Goal: Information Seeking & Learning: Learn about a topic

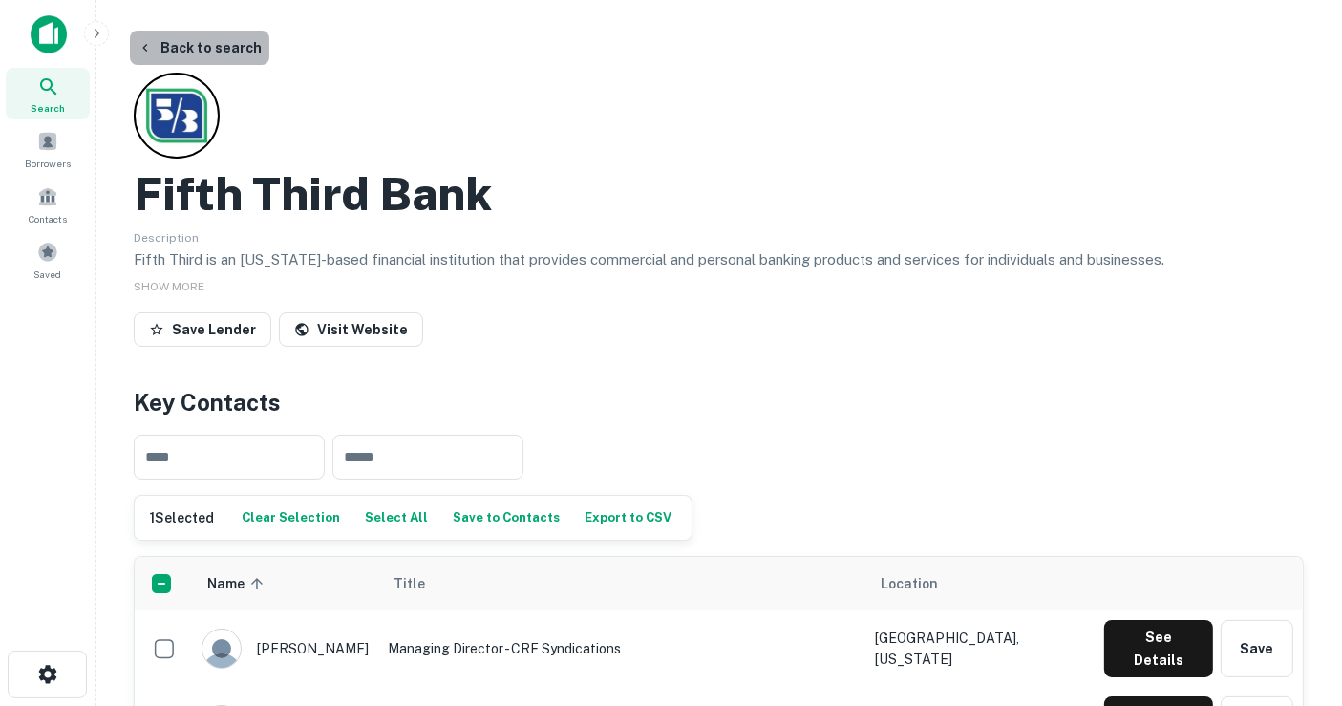
click at [222, 43] on button "Back to search" at bounding box center [199, 48] width 139 height 34
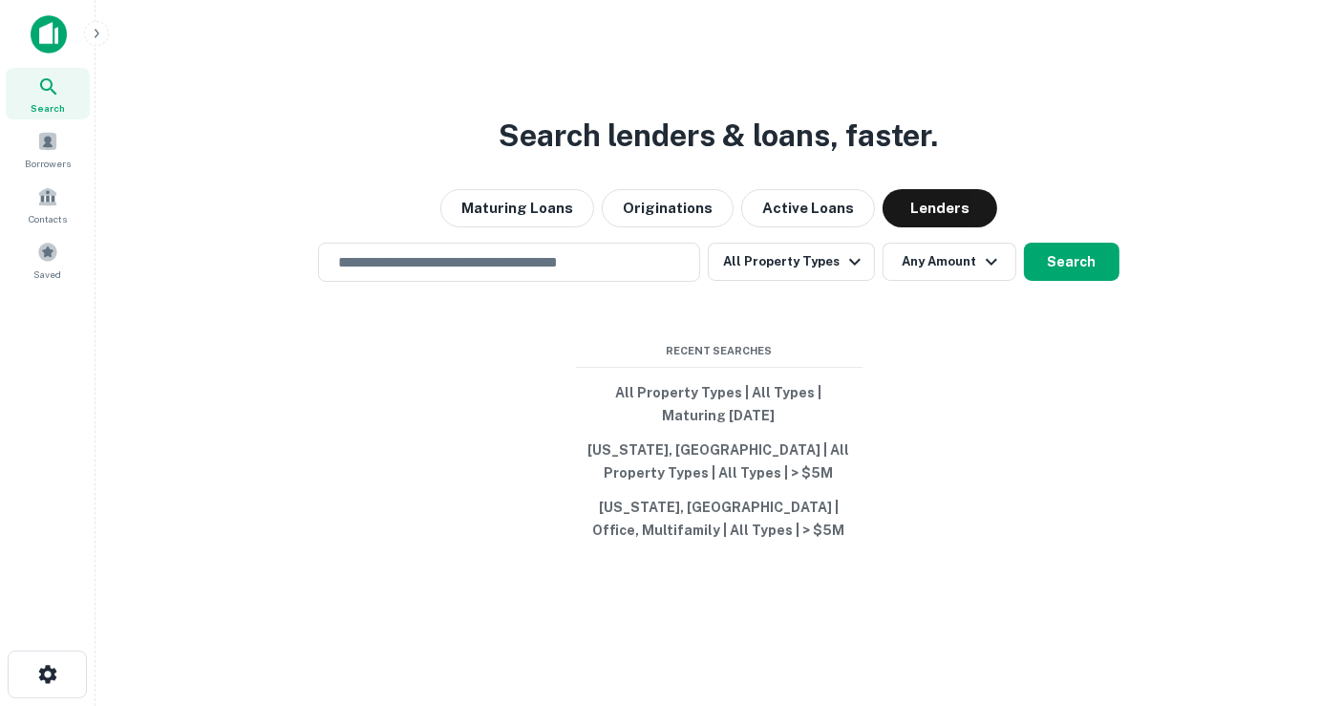
click at [573, 235] on div "Search lenders & loans, faster. Maturing Loans Originations Active Loans Lender…" at bounding box center [719, 399] width 1216 height 706
click at [567, 255] on input "text" at bounding box center [509, 262] width 365 height 22
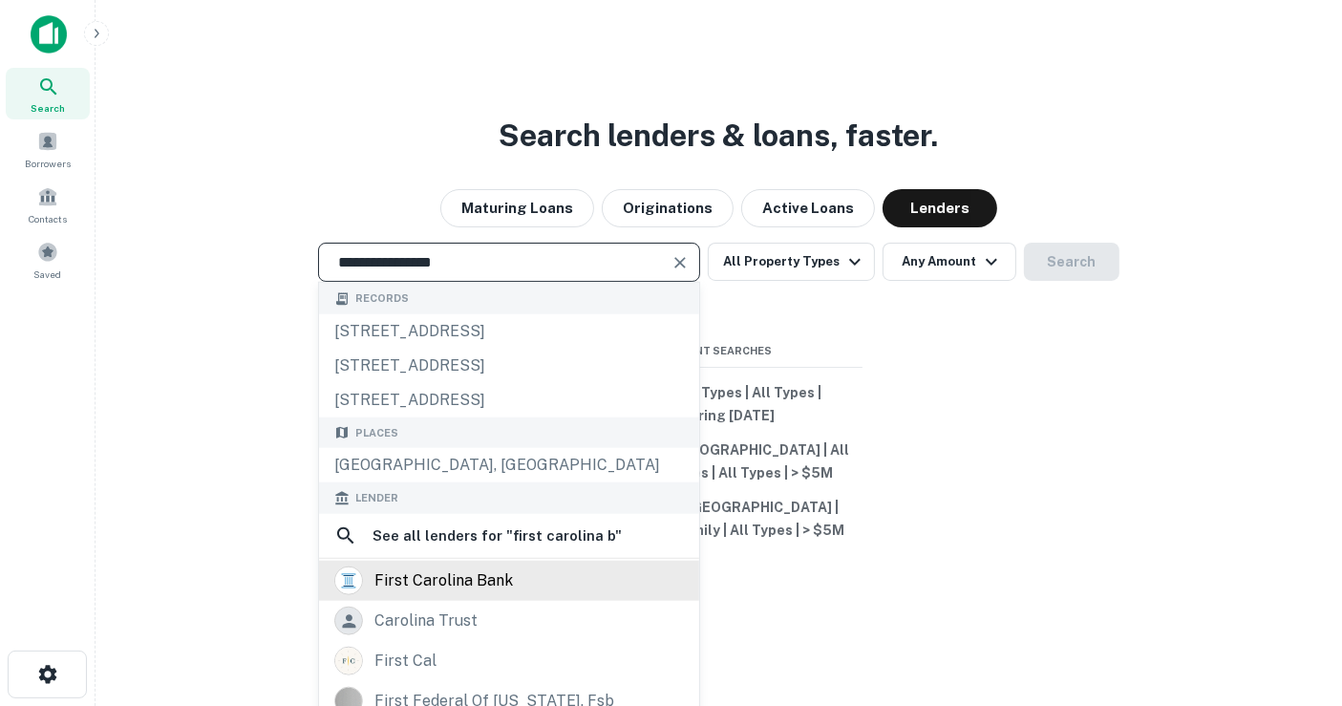
type input "**********"
click at [585, 601] on div "first carolina bank" at bounding box center [509, 581] width 380 height 40
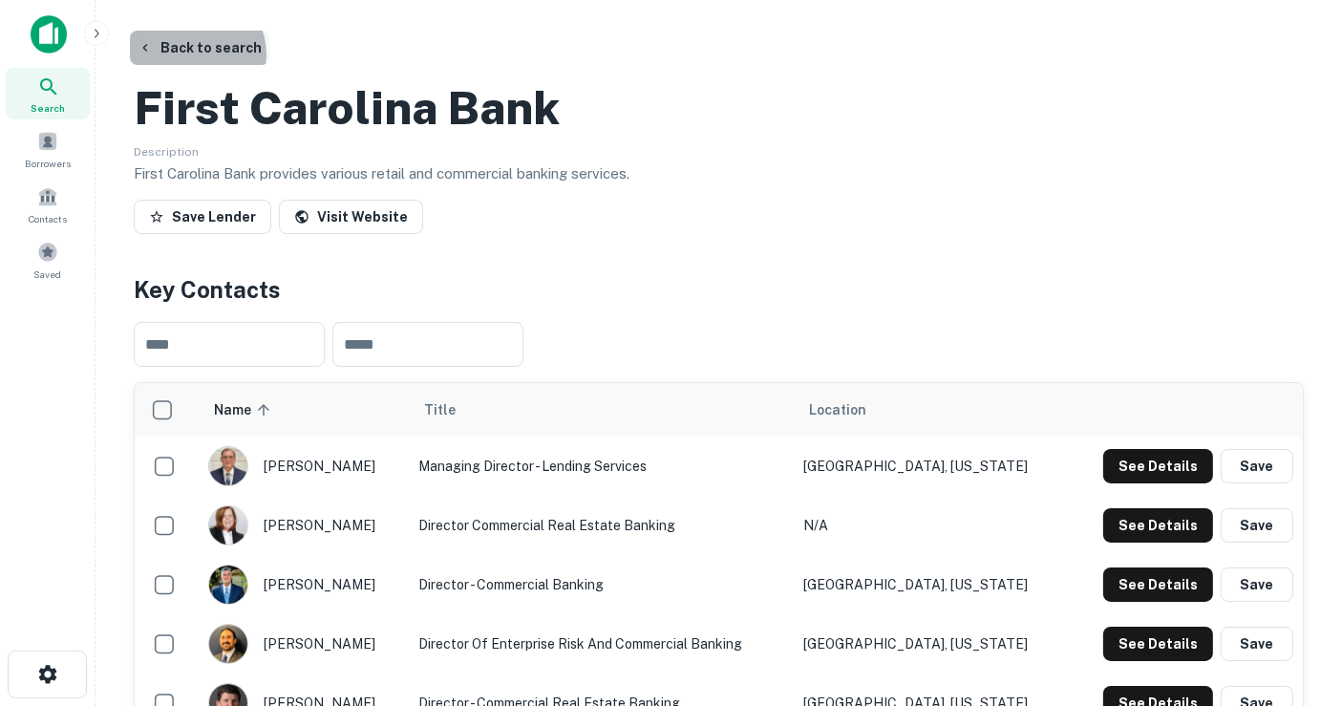
click at [193, 54] on button "Back to search" at bounding box center [199, 48] width 139 height 34
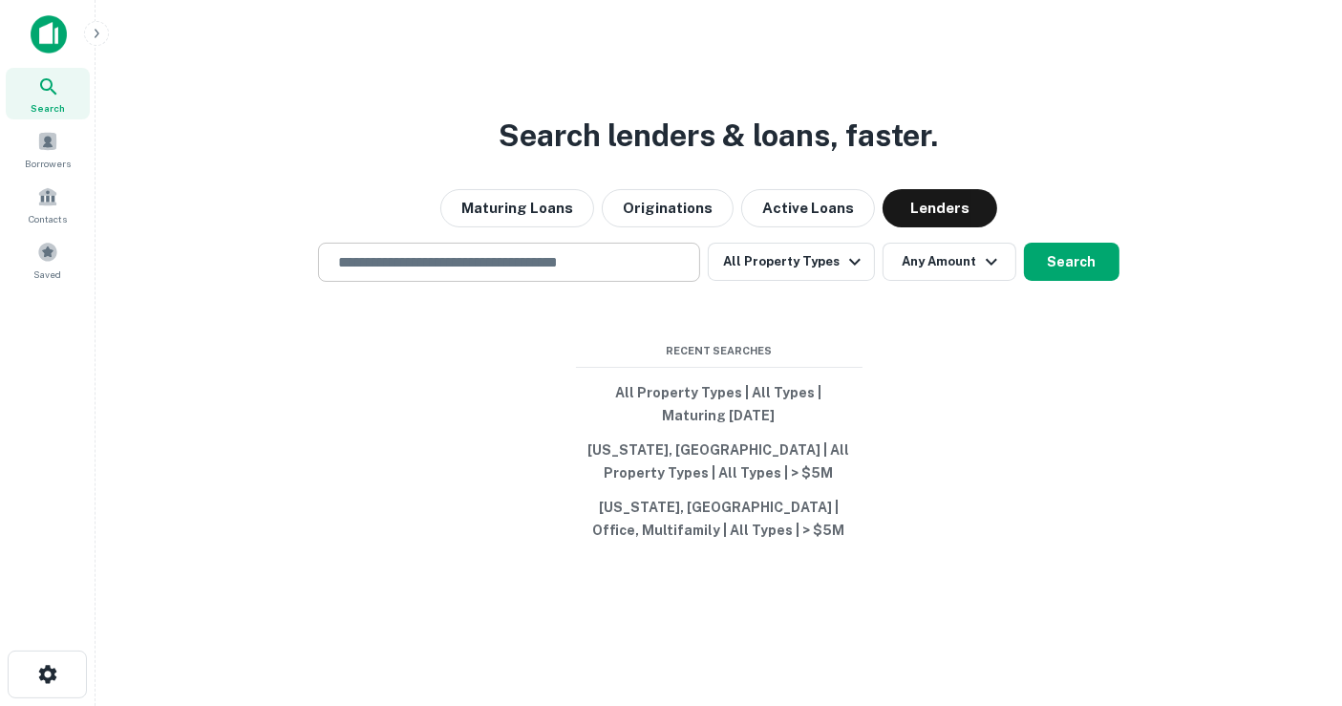
click at [529, 268] on input "text" at bounding box center [509, 262] width 365 height 22
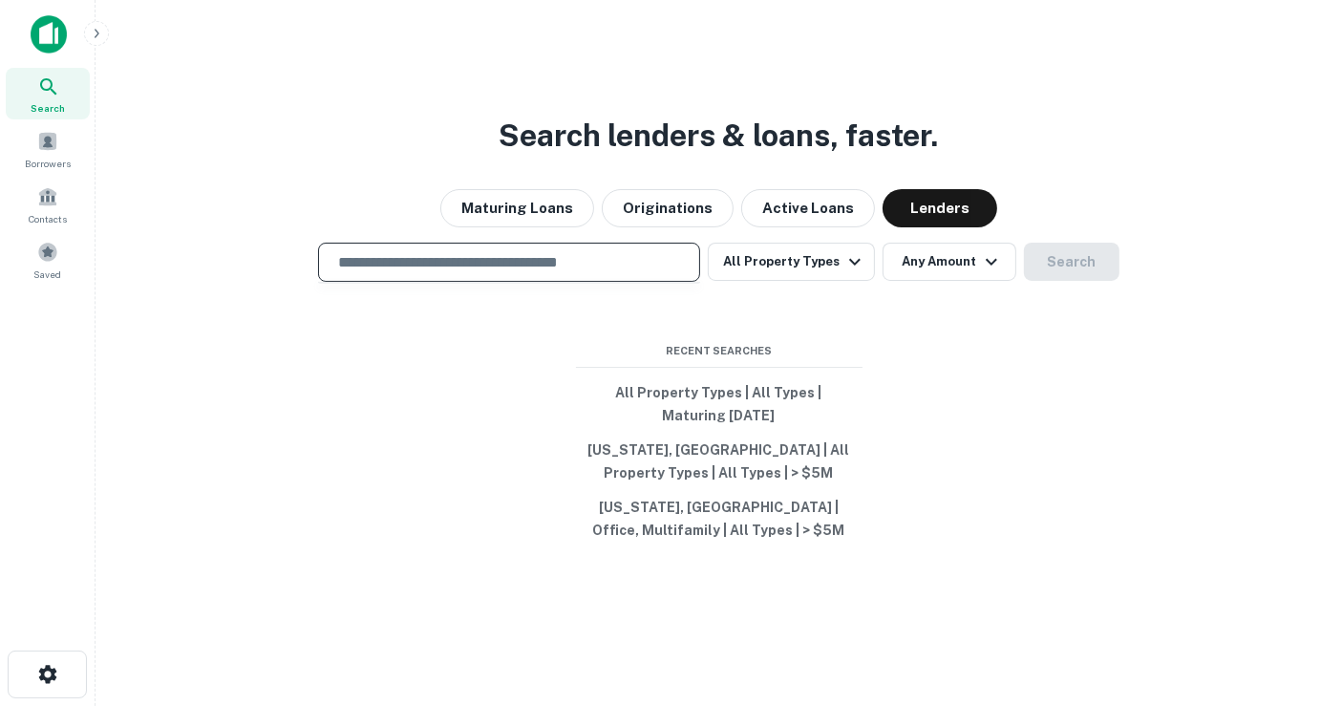
type input "*"
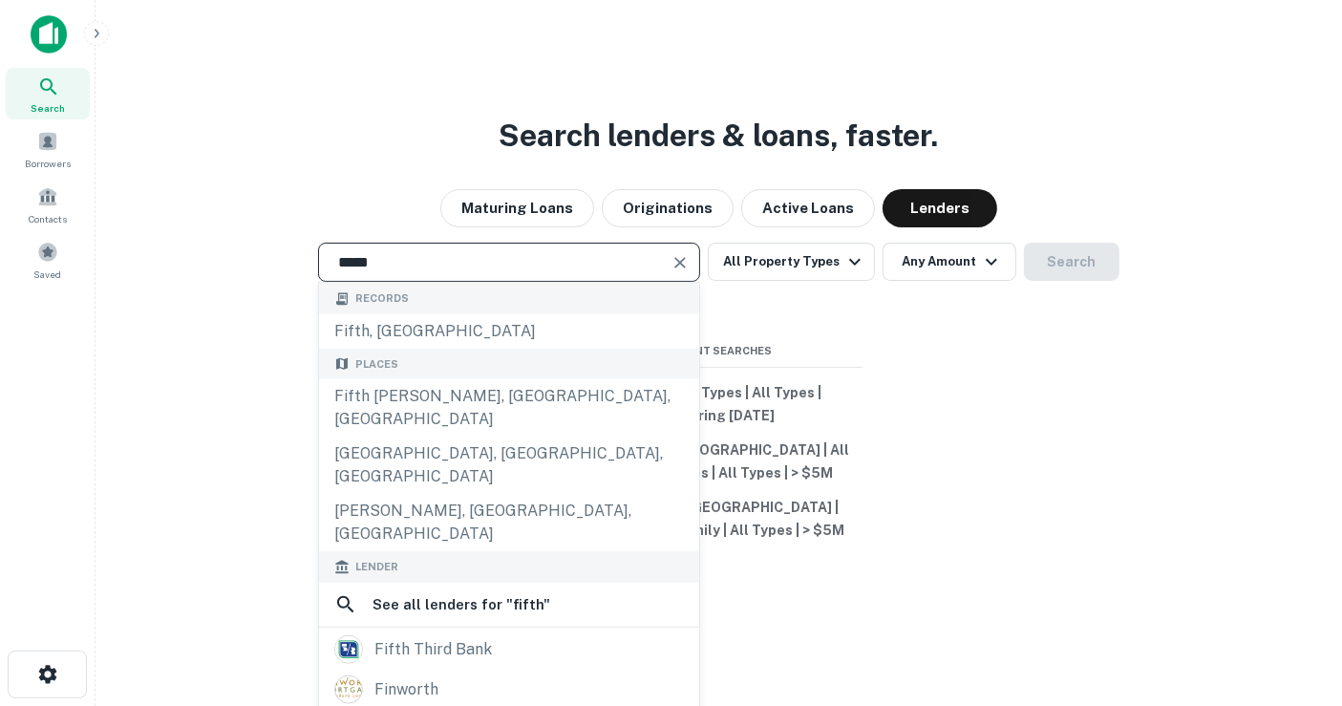
type input "**********"
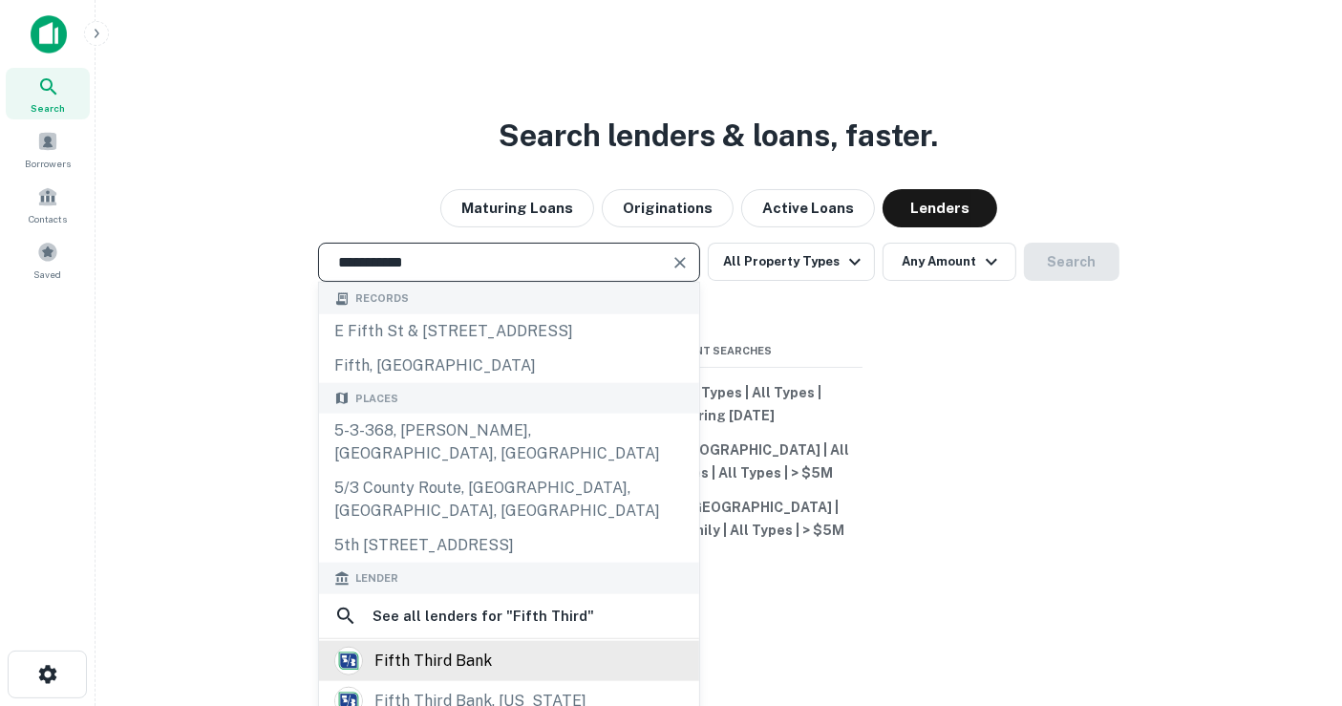
click at [430, 646] on div "fifth third bank" at bounding box center [432, 660] width 117 height 29
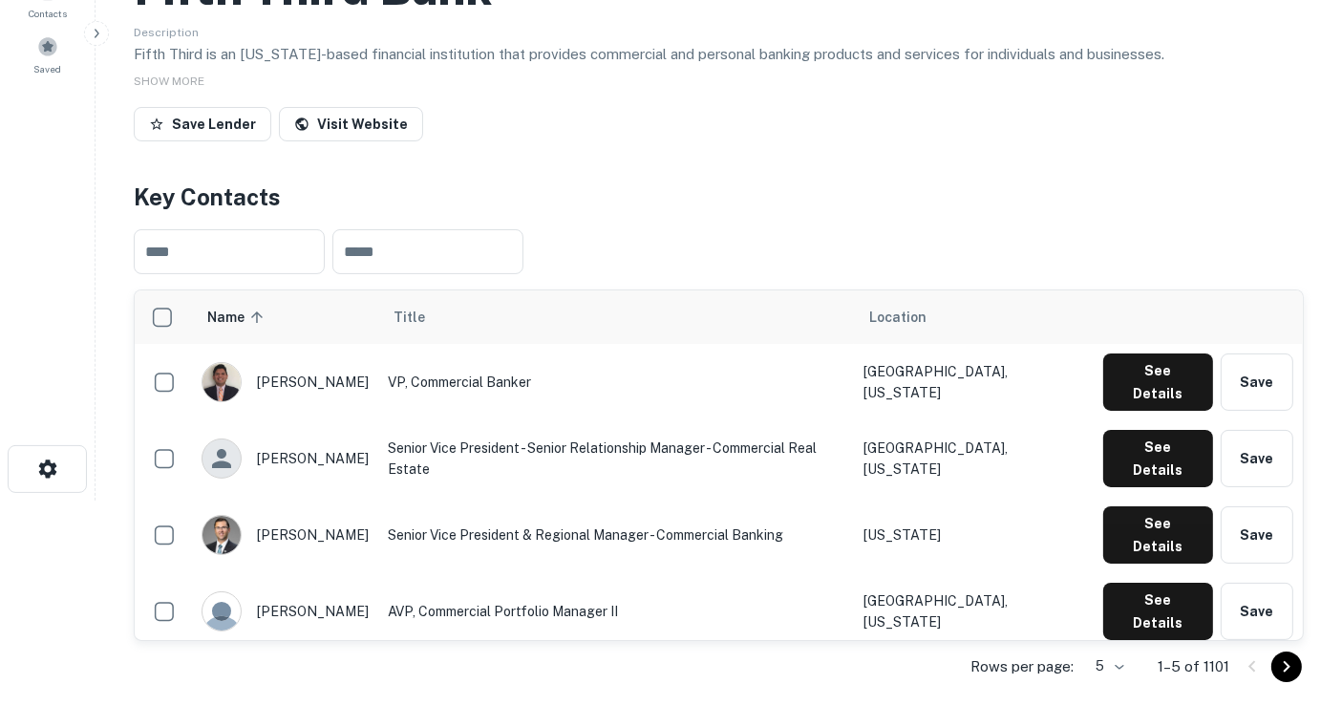
scroll to position [212, 0]
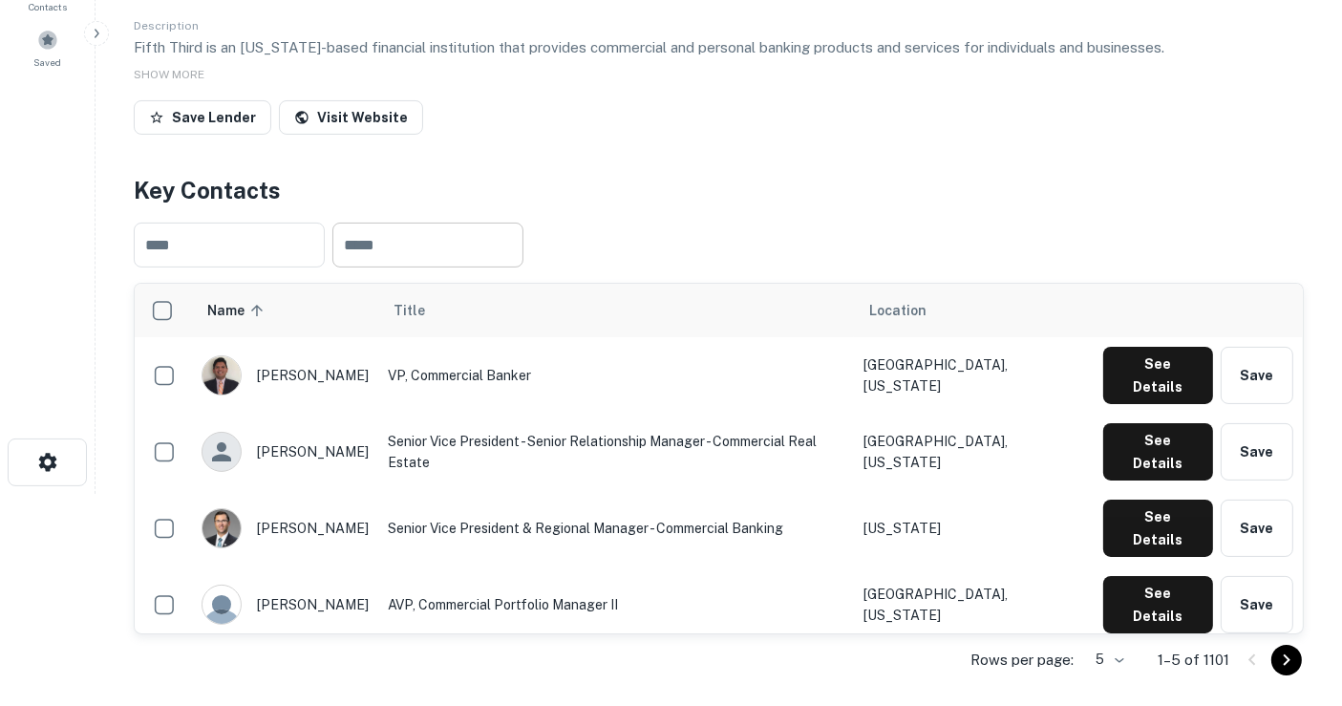
click at [447, 227] on input "text" at bounding box center [427, 244] width 191 height 45
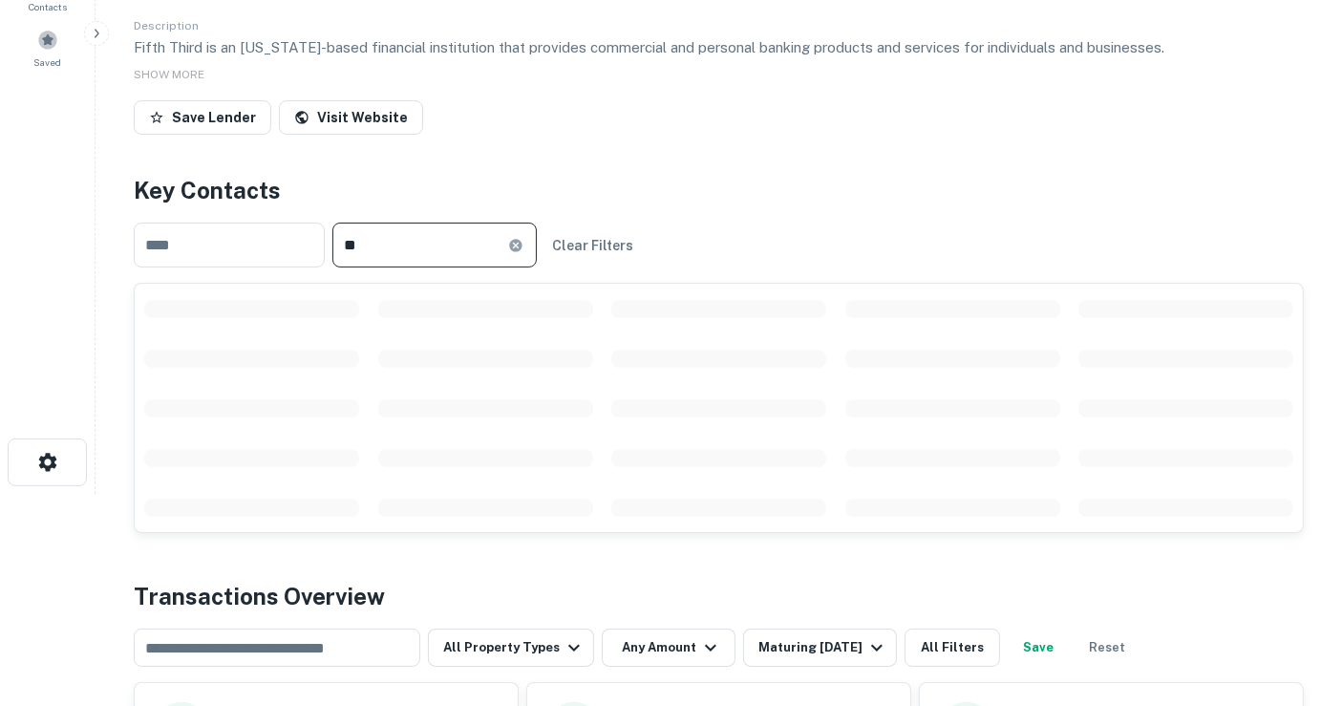
type input "*"
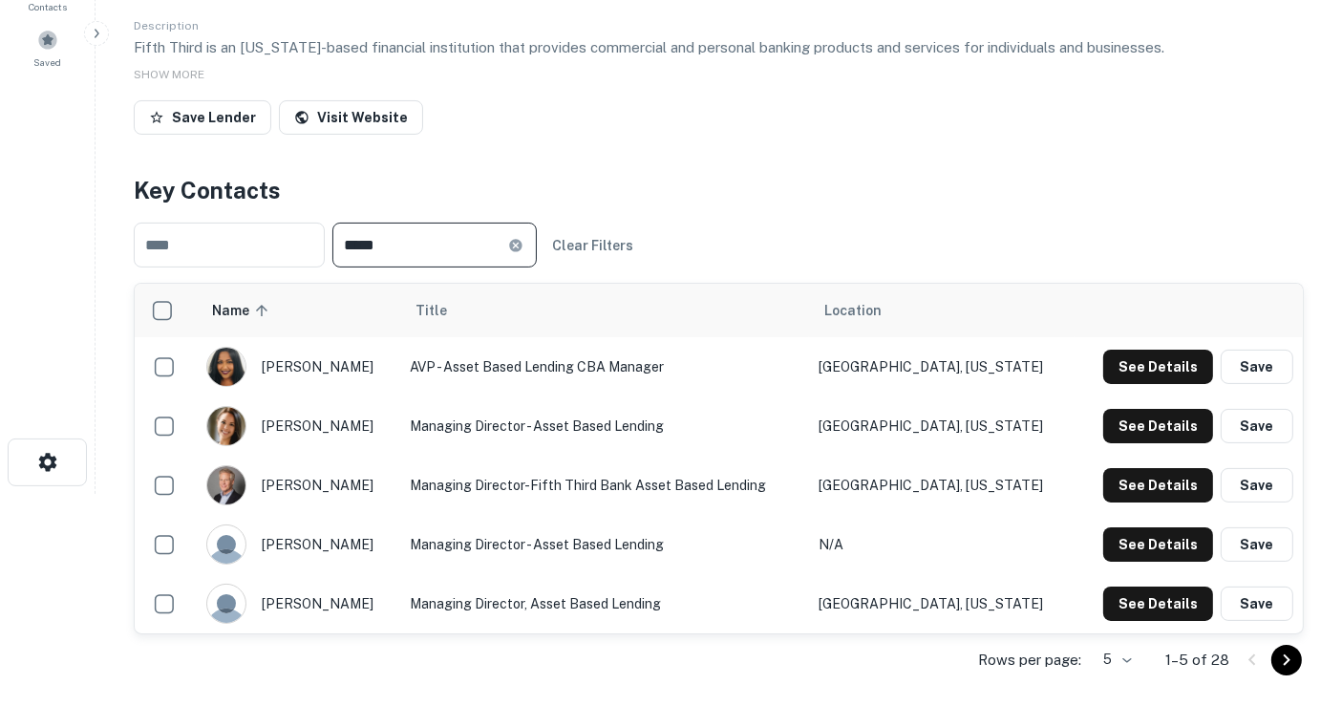
type input "*****"
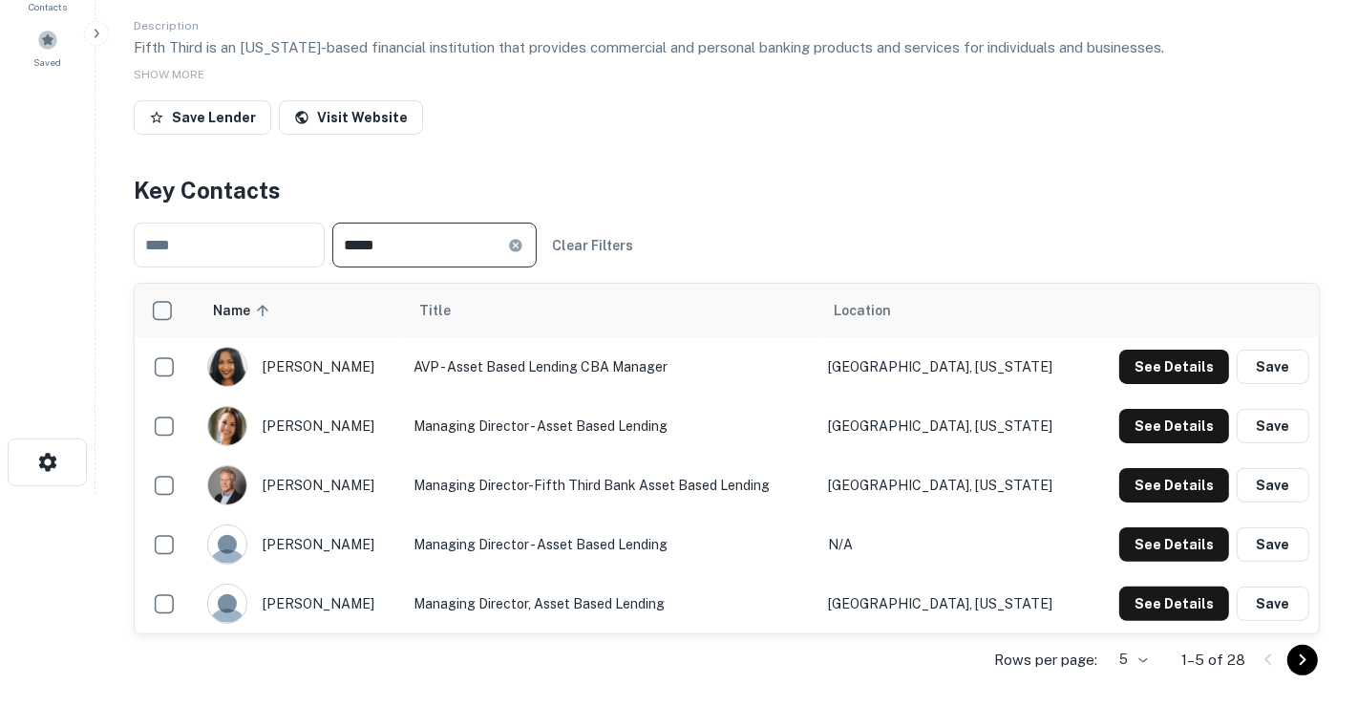
click at [1099, 494] on body "Search Borrowers Contacts Saved Back to search Fifth Third Bank Description Fif…" at bounding box center [679, 141] width 1358 height 706
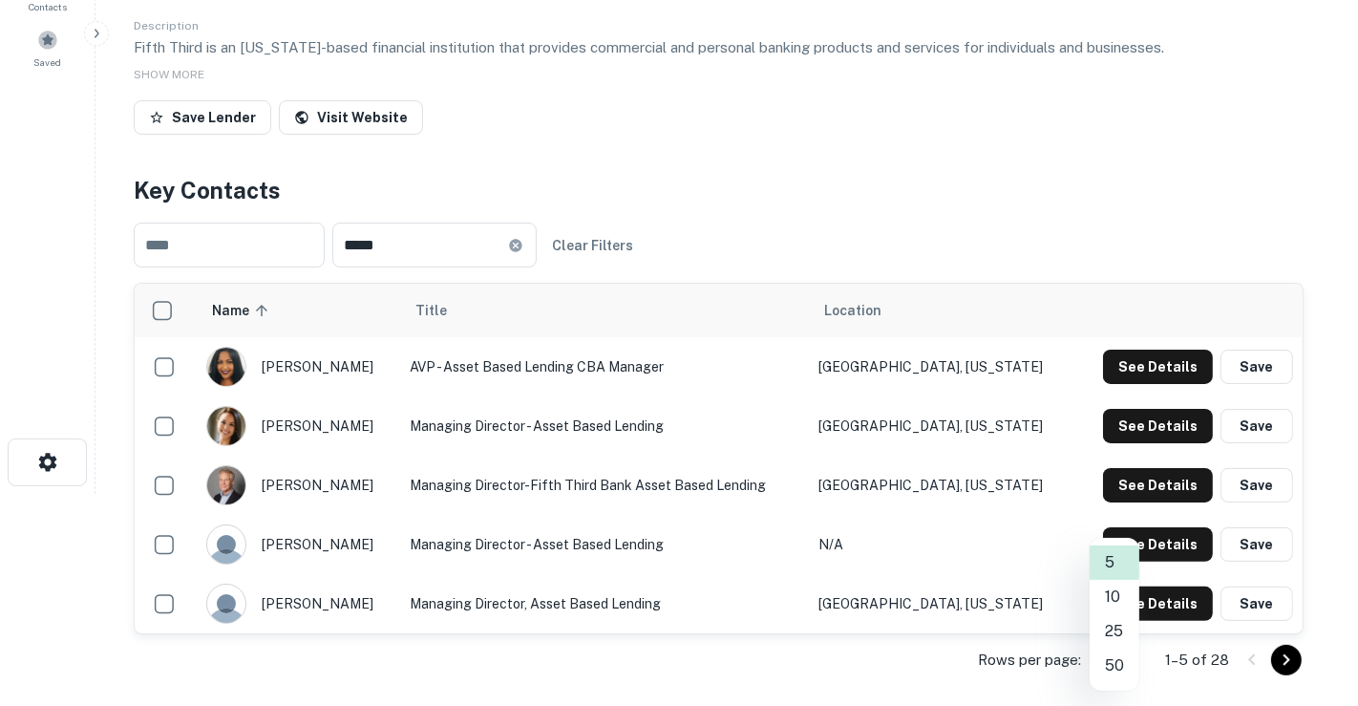
click at [1110, 664] on li "50" at bounding box center [1115, 665] width 50 height 34
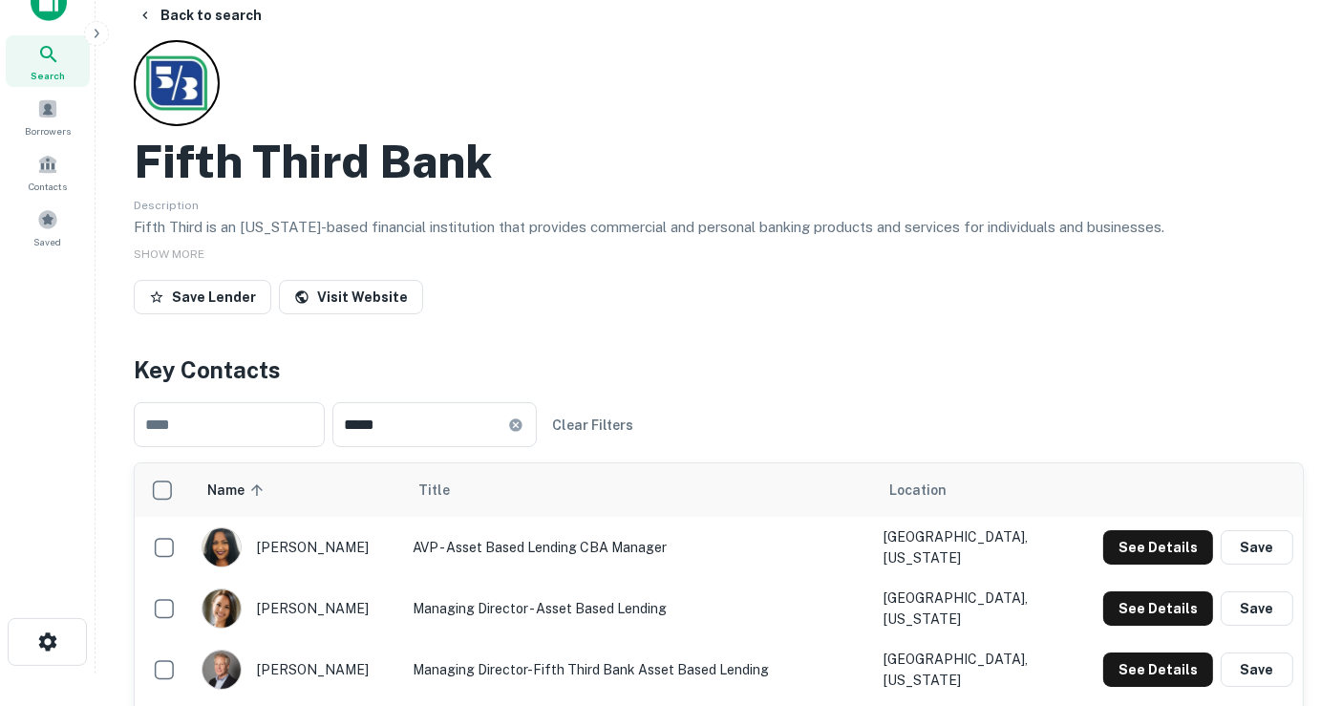
scroll to position [0, 0]
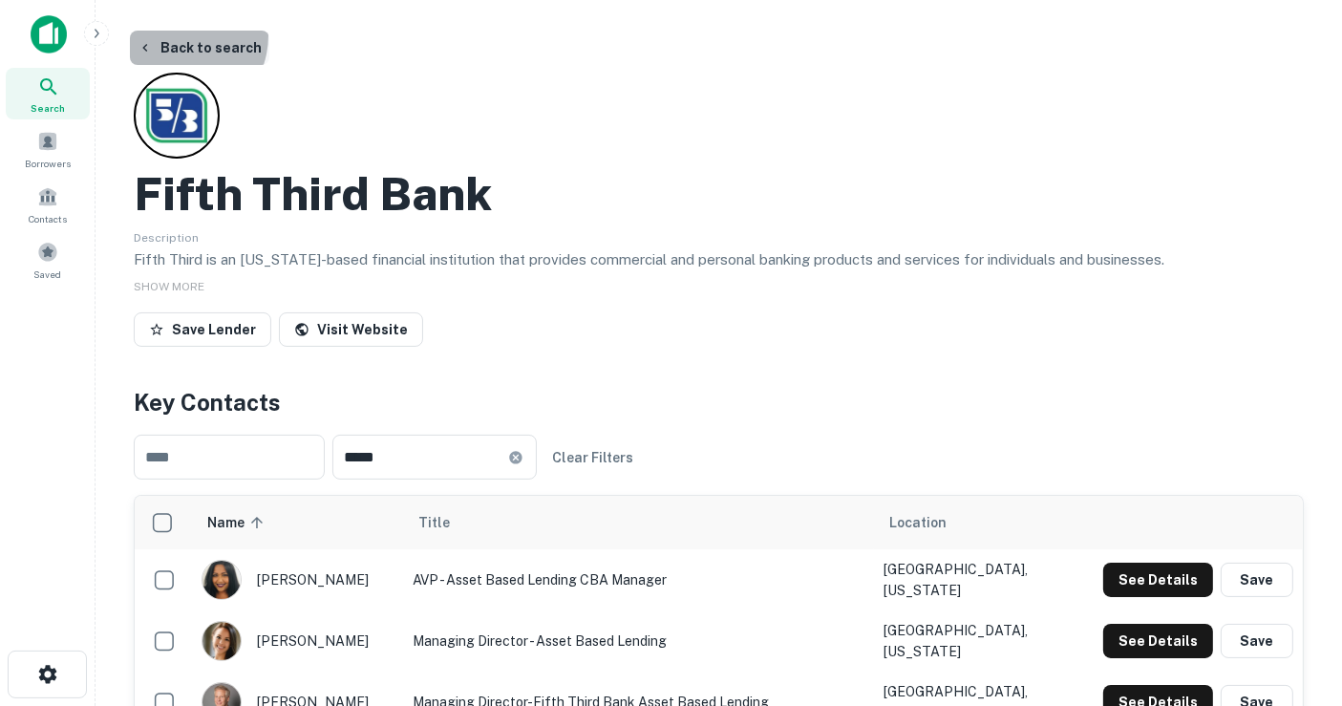
click at [177, 35] on button "Back to search" at bounding box center [199, 48] width 139 height 34
